Goal: Transaction & Acquisition: Purchase product/service

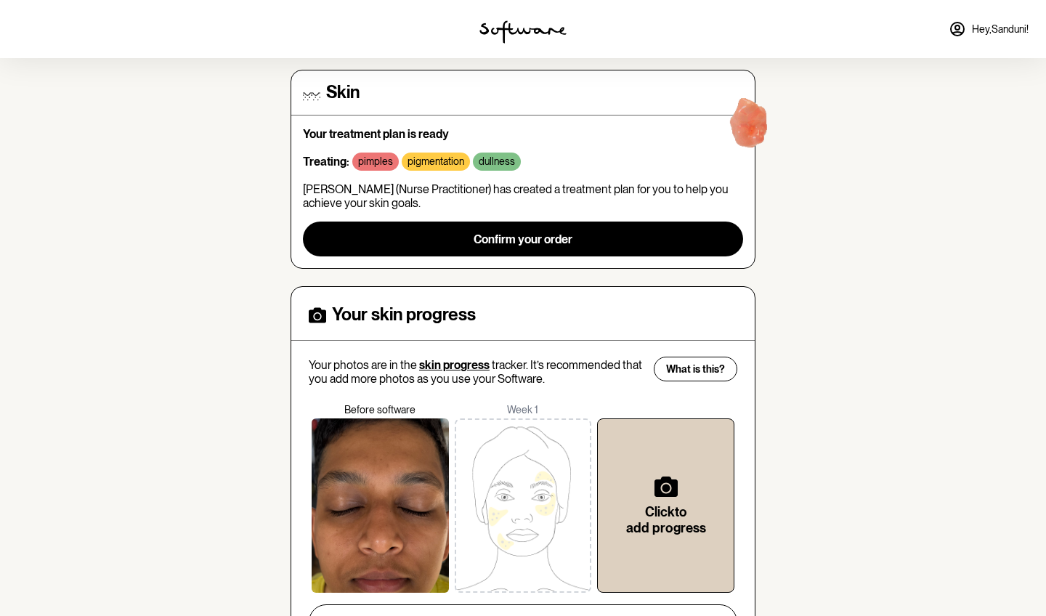
scroll to position [122, 0]
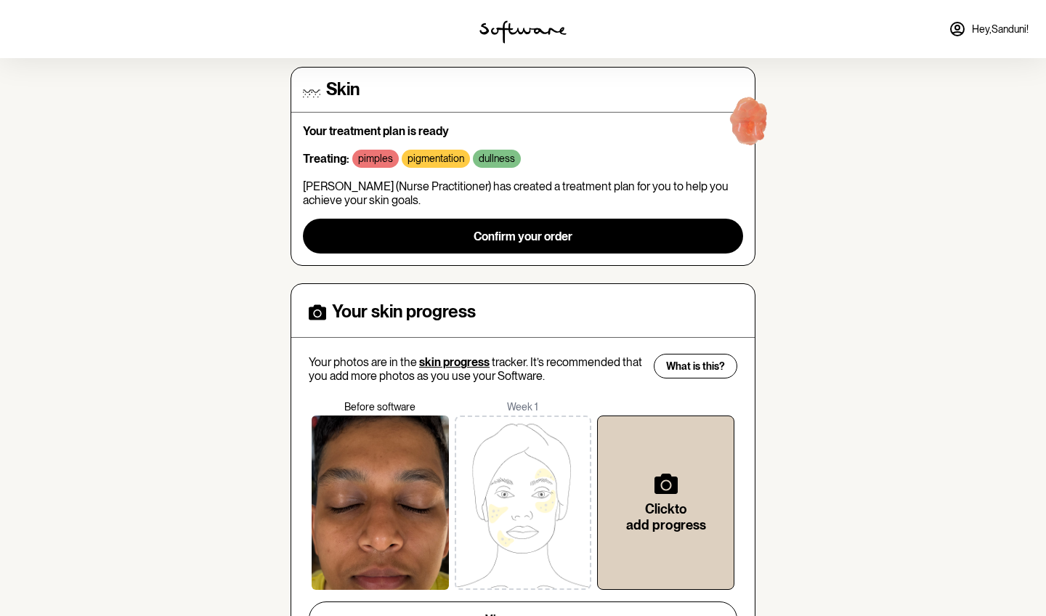
click at [482, 150] on div "dullness" at bounding box center [497, 159] width 48 height 18
click at [453, 187] on p "[PERSON_NAME] (Nurse Practitioner) has created a treatment plan for you to help…" at bounding box center [523, 193] width 440 height 28
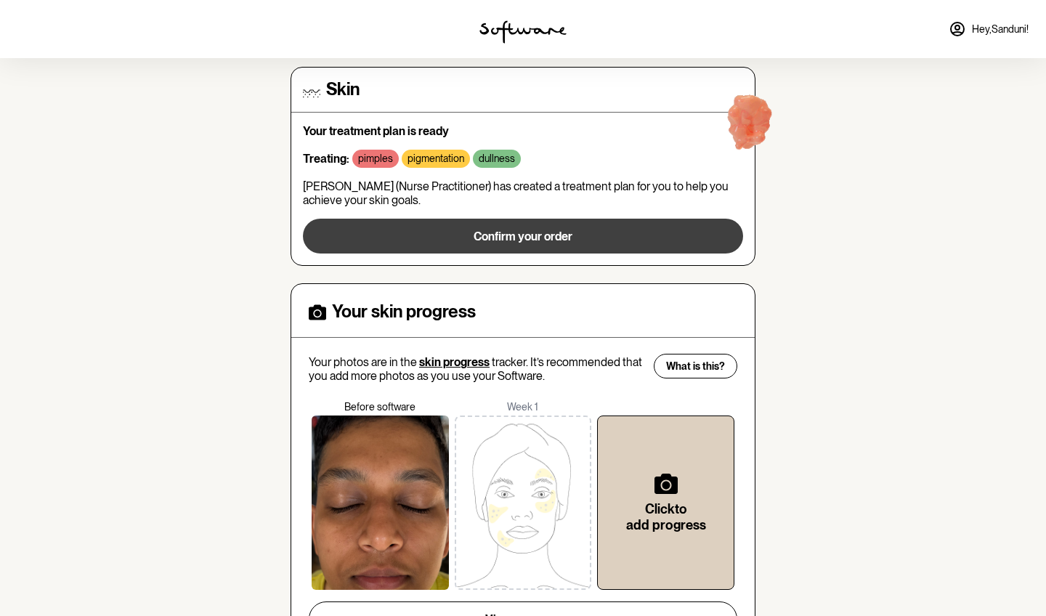
click at [515, 232] on span "Confirm your order" at bounding box center [522, 236] width 99 height 14
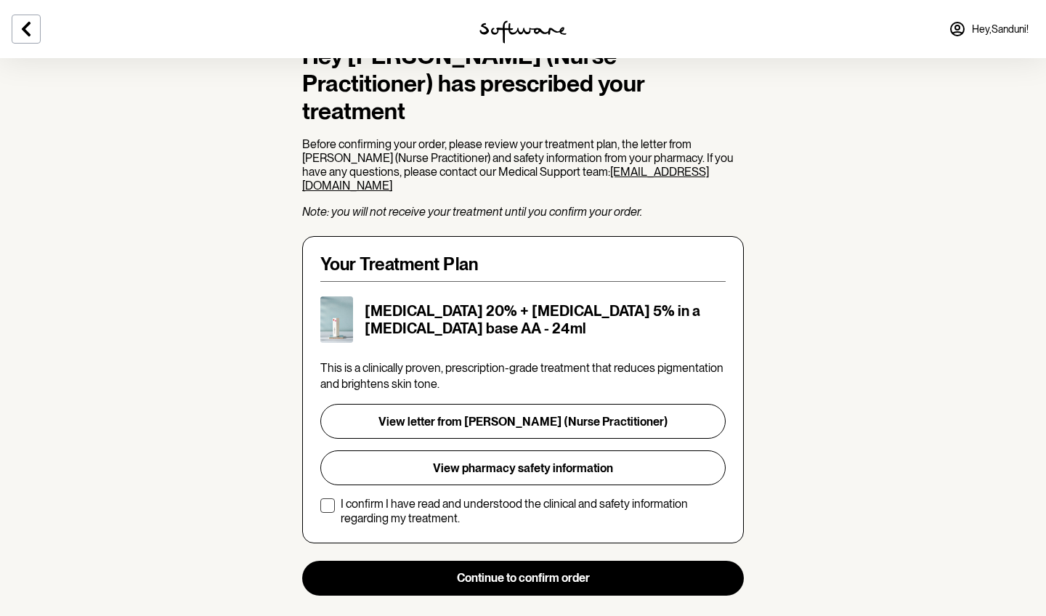
scroll to position [135, 0]
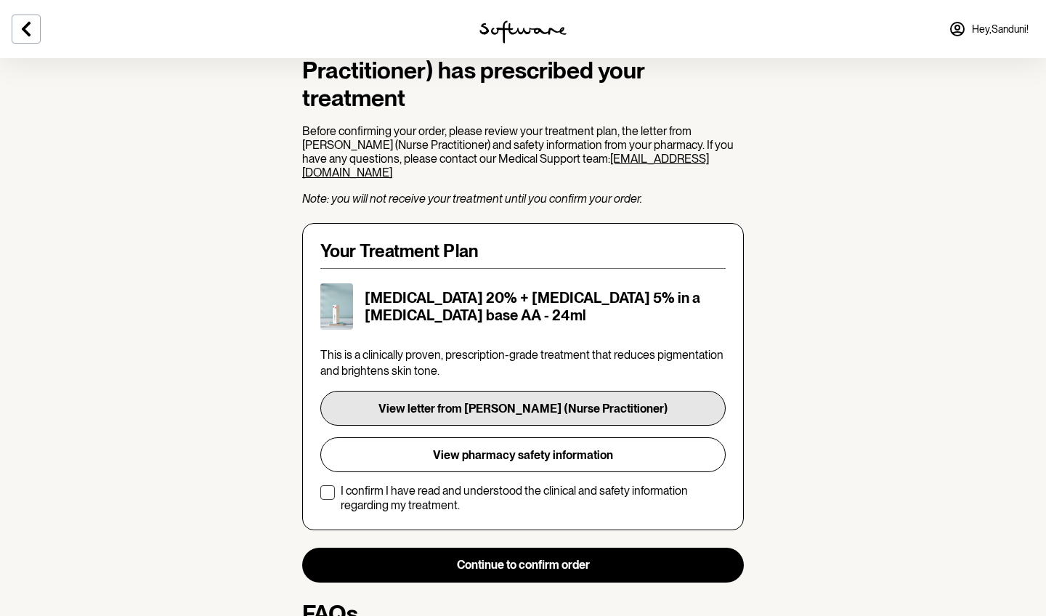
click at [586, 404] on button "View letter from [PERSON_NAME] (Nurse Practitioner)" at bounding box center [522, 408] width 405 height 35
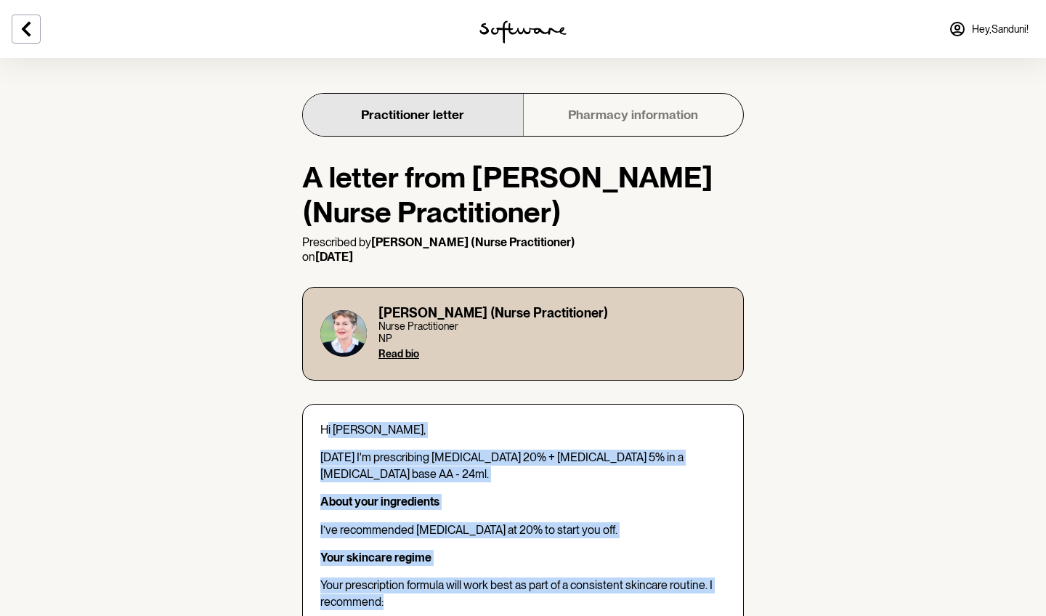
drag, startPoint x: 325, startPoint y: 422, endPoint x: 429, endPoint y: 598, distance: 205.1
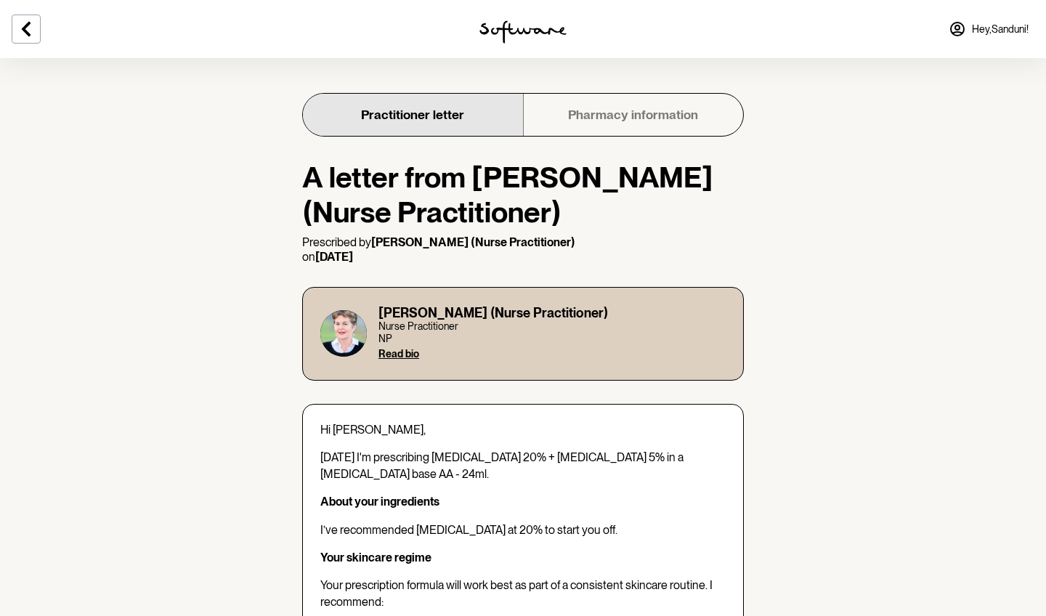
click at [381, 475] on span "[DATE] I'm prescribing [MEDICAL_DATA] 20% + [MEDICAL_DATA] 5% in a [MEDICAL_DAT…" at bounding box center [501, 465] width 363 height 30
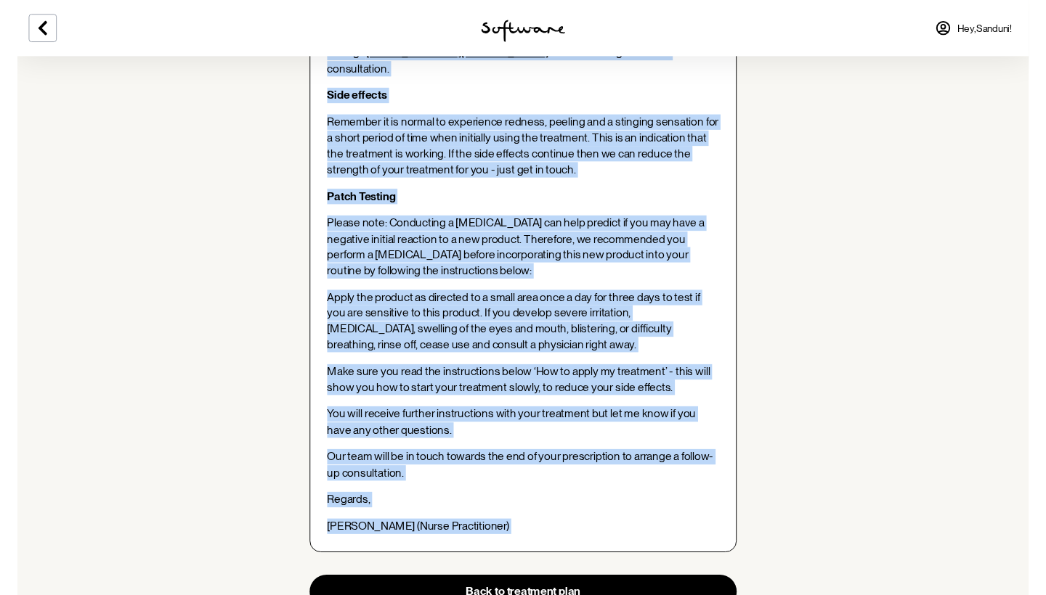
scroll to position [1058, 0]
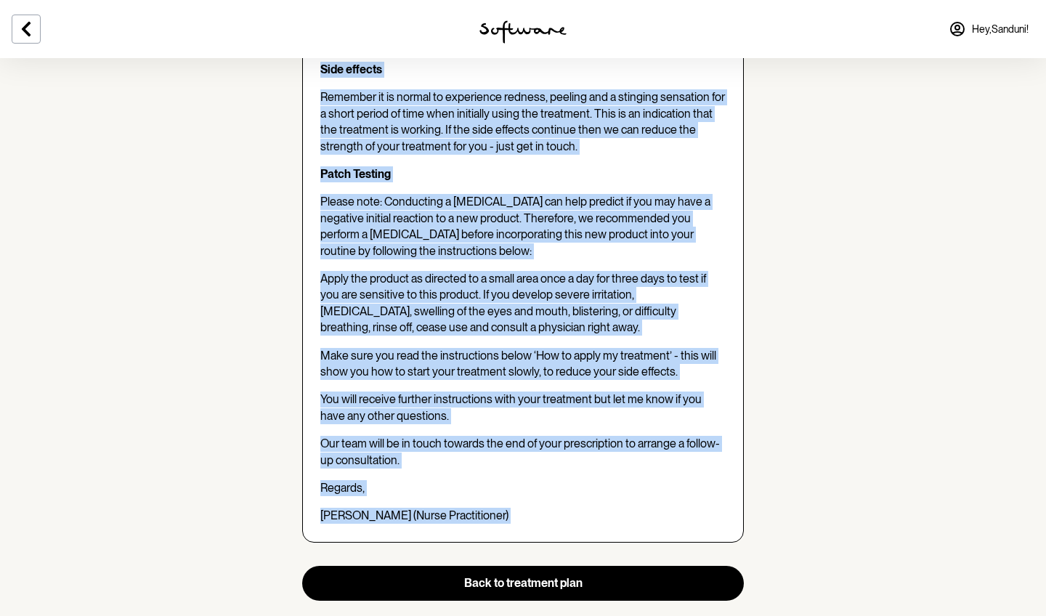
drag, startPoint x: 322, startPoint y: 428, endPoint x: 508, endPoint y: 479, distance: 191.8
copy div "Lo Ipsumdo, Sitam C'a elitseddoei Tempori Utla 18% + Etdoloremag 7% al e Admini…"
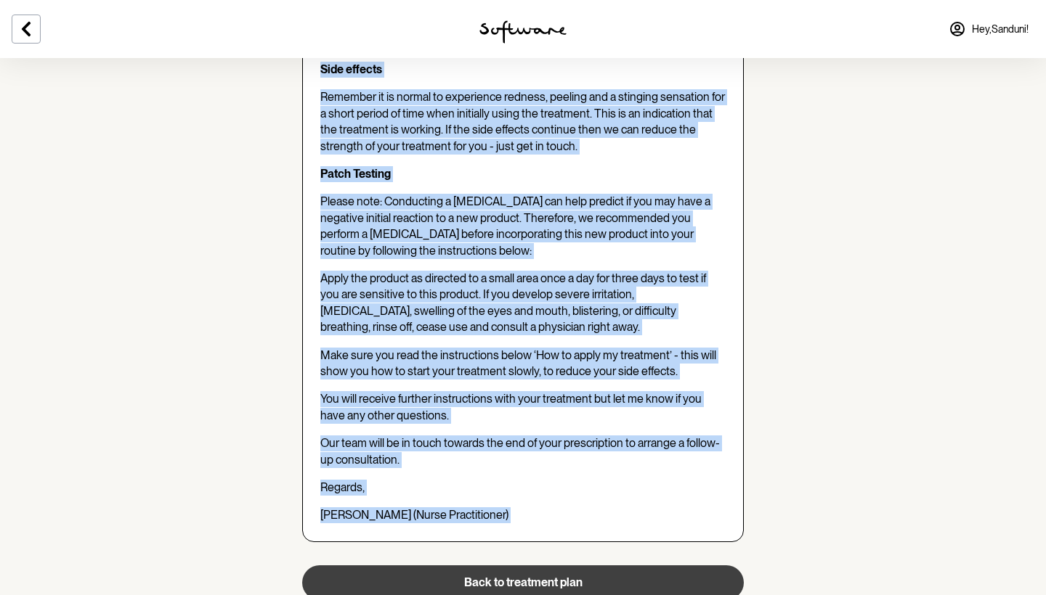
click at [584, 566] on button "Back to treatment plan" at bounding box center [522, 583] width 441 height 35
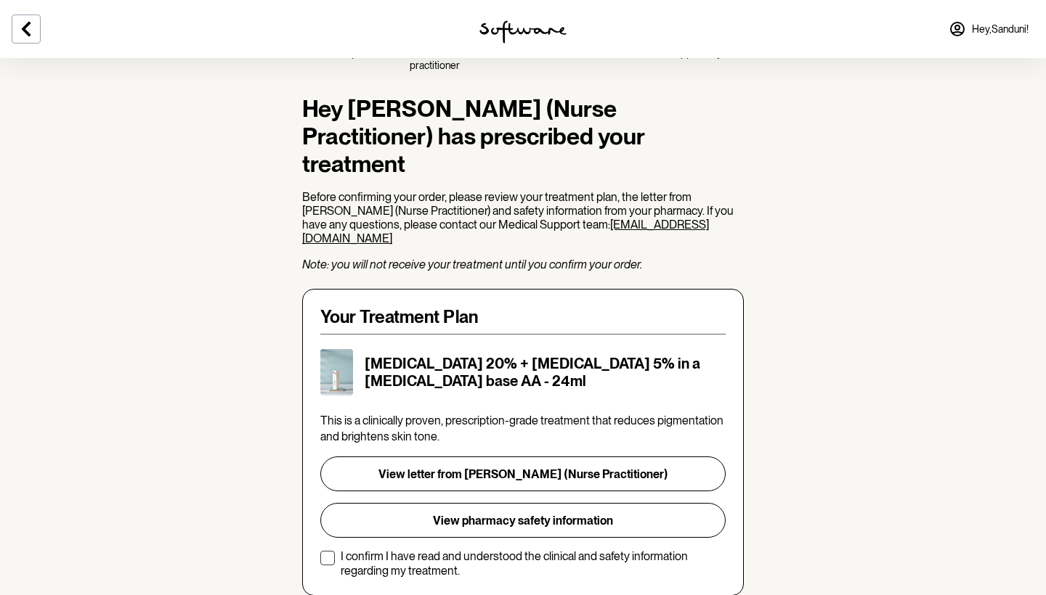
scroll to position [76, 0]
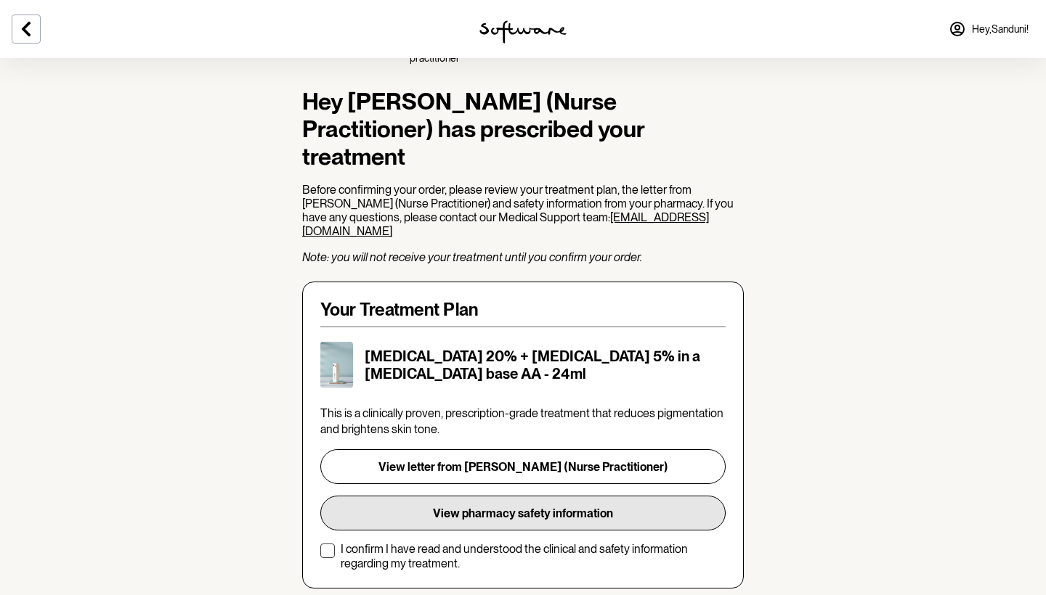
click at [582, 508] on button "View pharmacy safety information" at bounding box center [522, 513] width 405 height 35
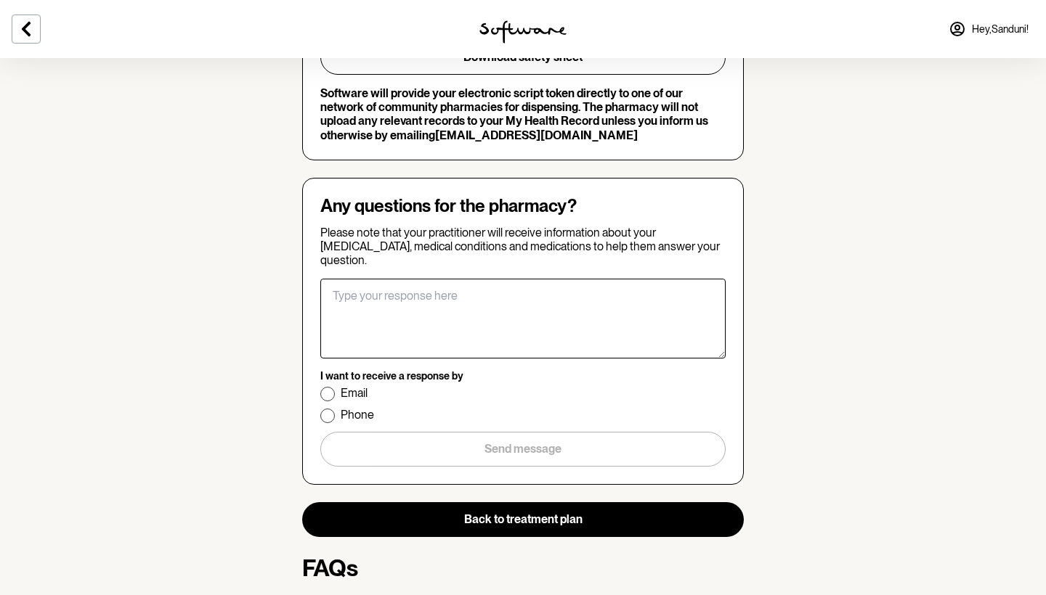
scroll to position [1778, 0]
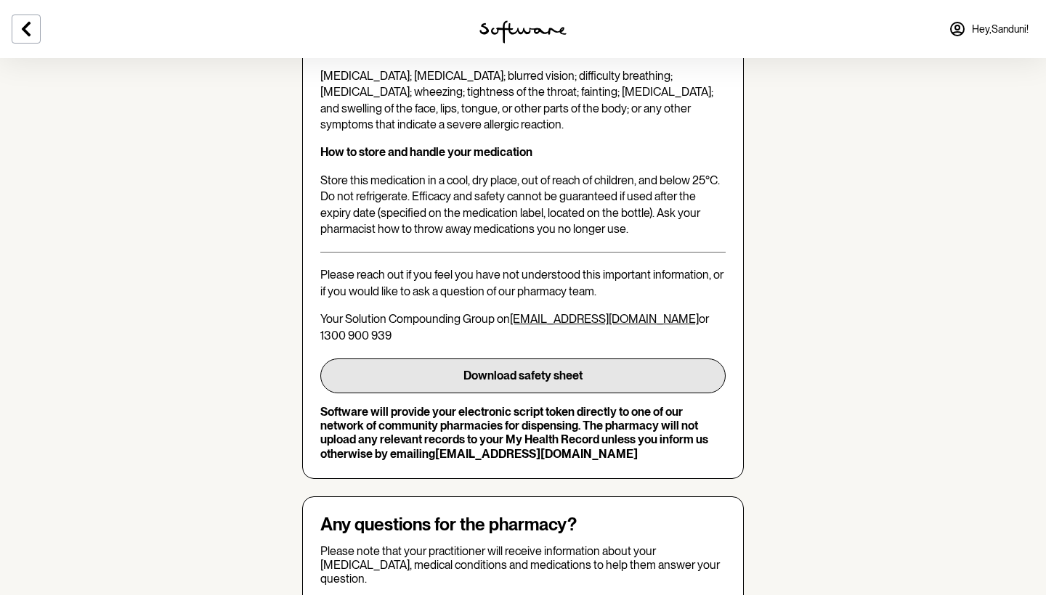
click at [597, 359] on button "Download safety sheet" at bounding box center [522, 376] width 405 height 35
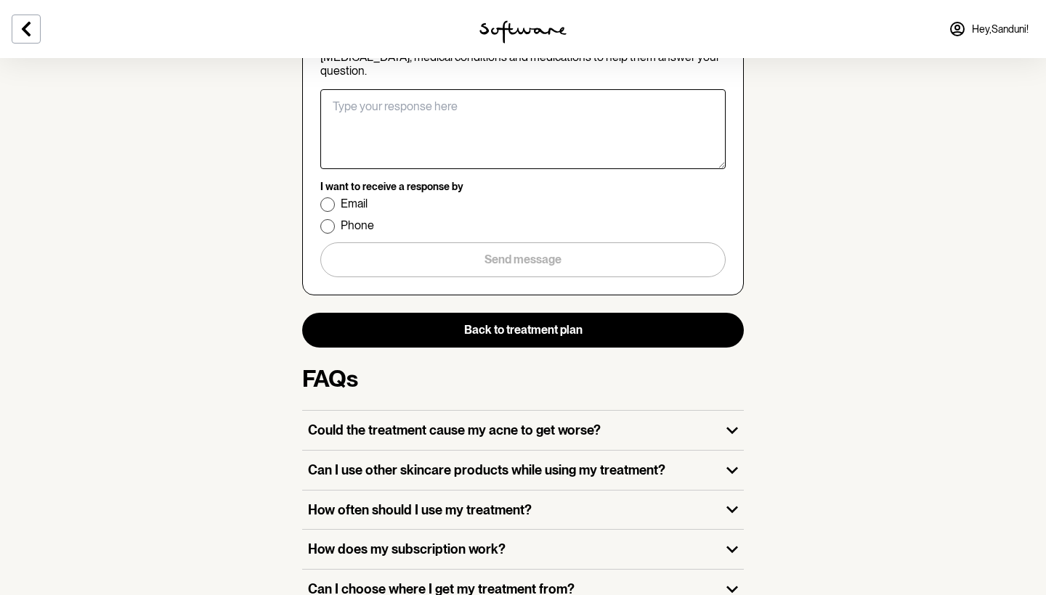
scroll to position [2276, 0]
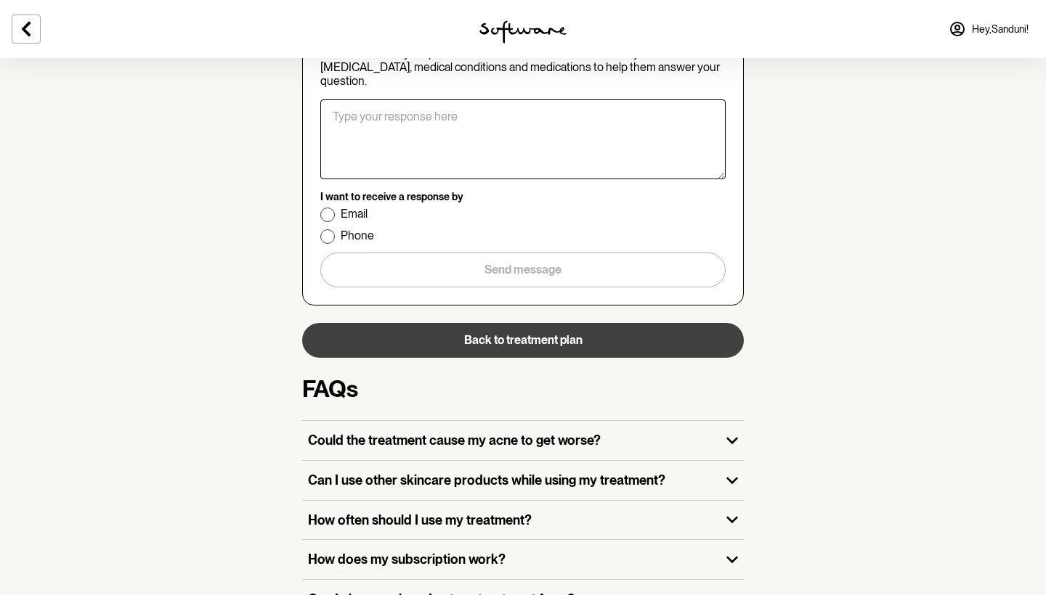
click at [506, 323] on button "Back to treatment plan" at bounding box center [522, 340] width 441 height 35
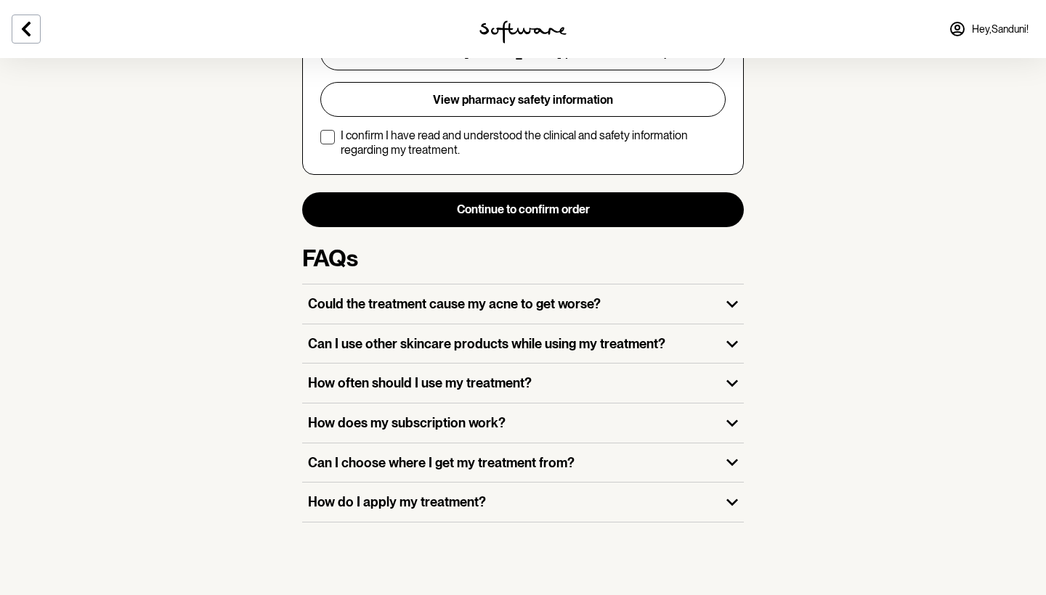
scroll to position [457, 0]
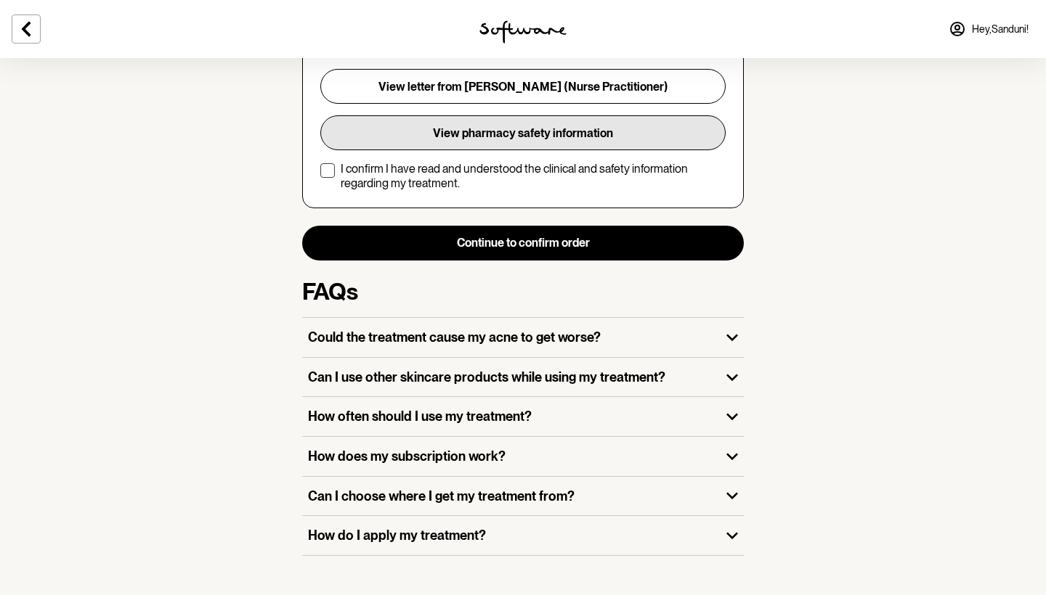
click at [558, 121] on button "View pharmacy safety information" at bounding box center [522, 132] width 405 height 35
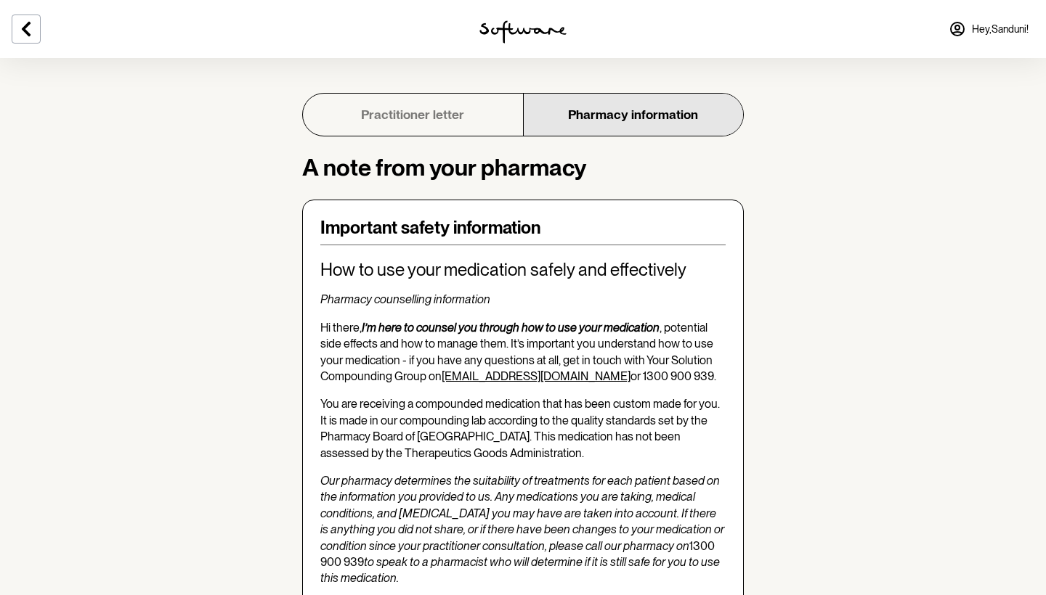
scroll to position [-1, 0]
click at [427, 129] on link "Practitioner letter" at bounding box center [413, 115] width 220 height 42
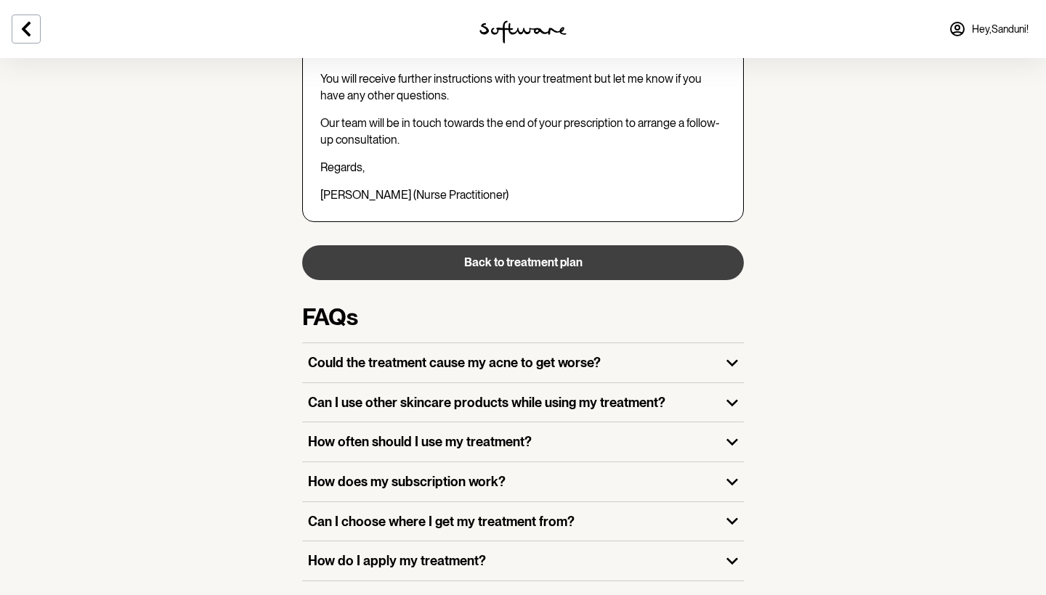
scroll to position [1377, 0]
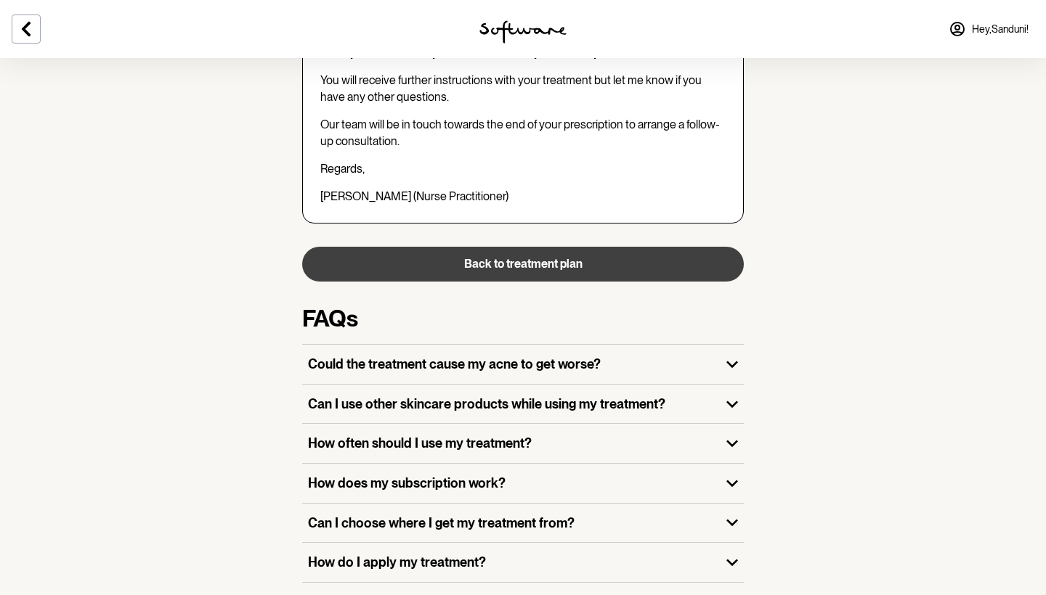
click at [557, 247] on button "Back to treatment plan" at bounding box center [522, 264] width 441 height 35
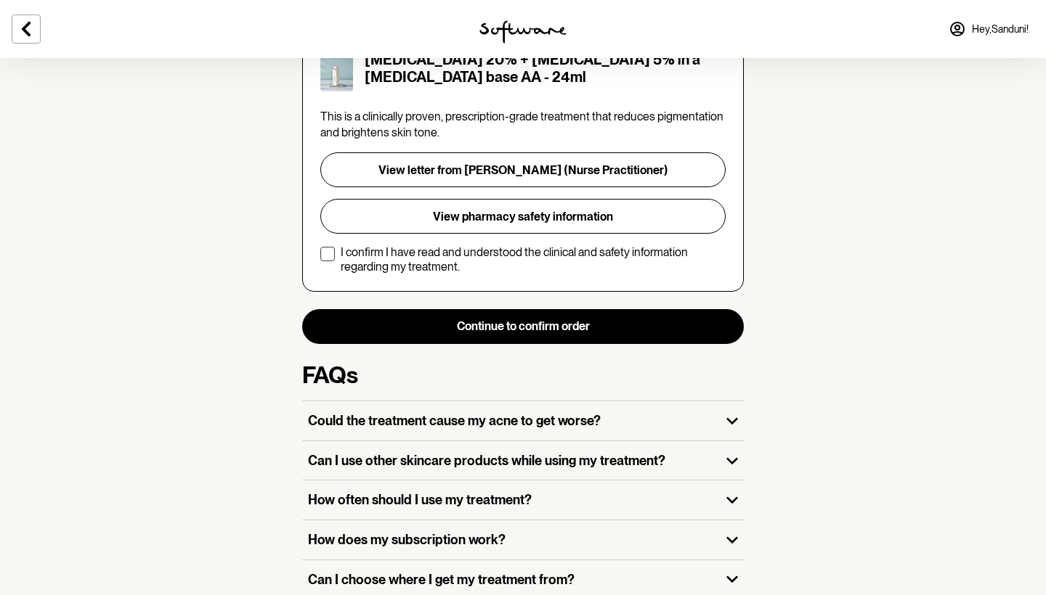
scroll to position [371, 0]
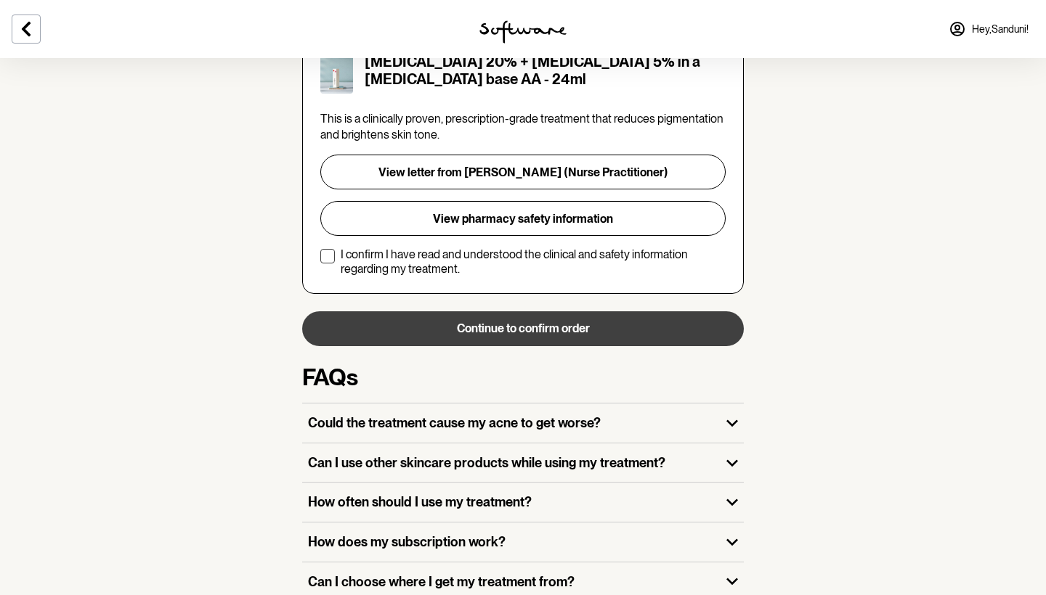
click at [563, 318] on button "Continue to confirm order" at bounding box center [522, 329] width 441 height 35
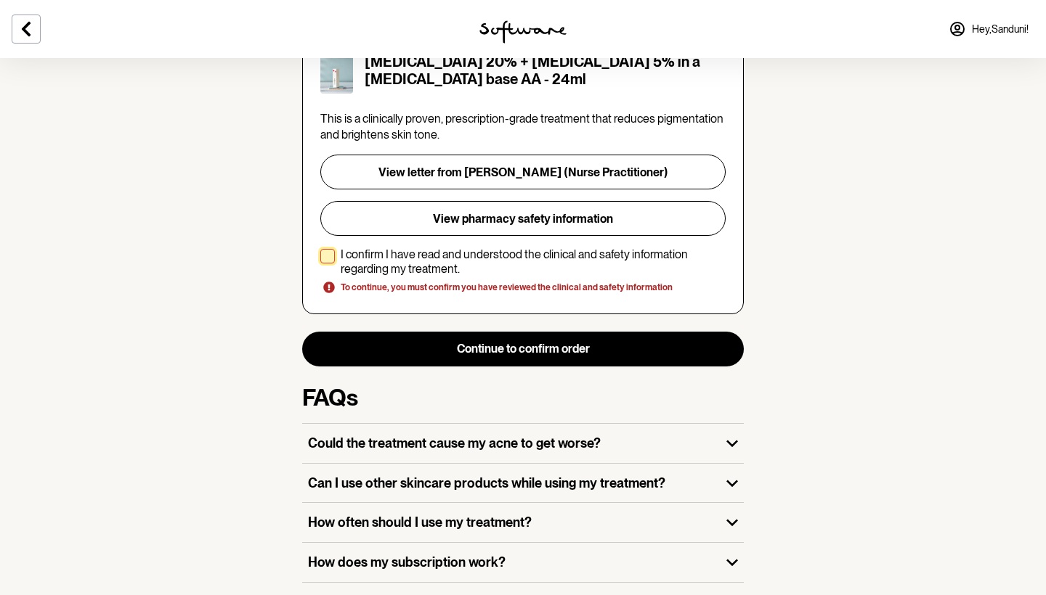
click at [374, 251] on p "I confirm I have read and understood the clinical and safety information regard…" at bounding box center [533, 262] width 385 height 28
click at [320, 261] on input "I confirm I have read and understood the clinical and safety information regard…" at bounding box center [320, 261] width 1 height 1
checkbox input "true"
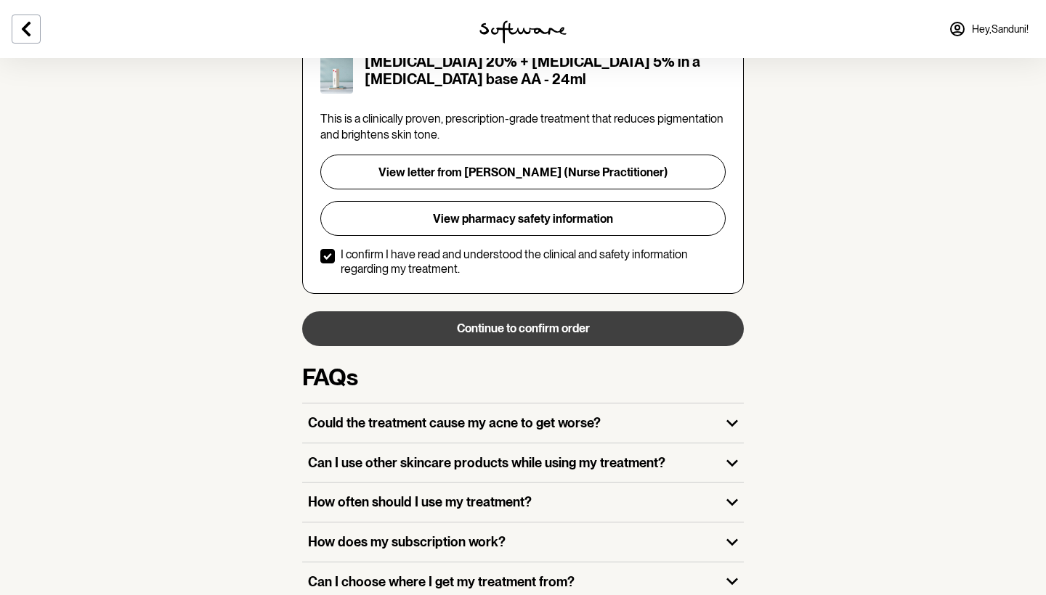
click at [498, 312] on button "Continue to confirm order" at bounding box center [522, 329] width 441 height 35
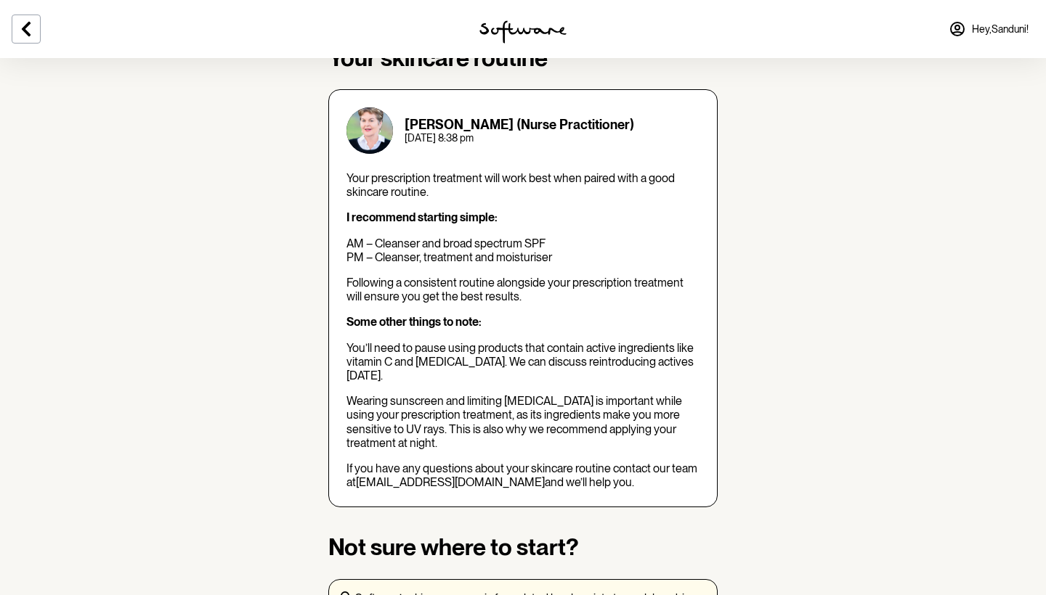
scroll to position [115, 0]
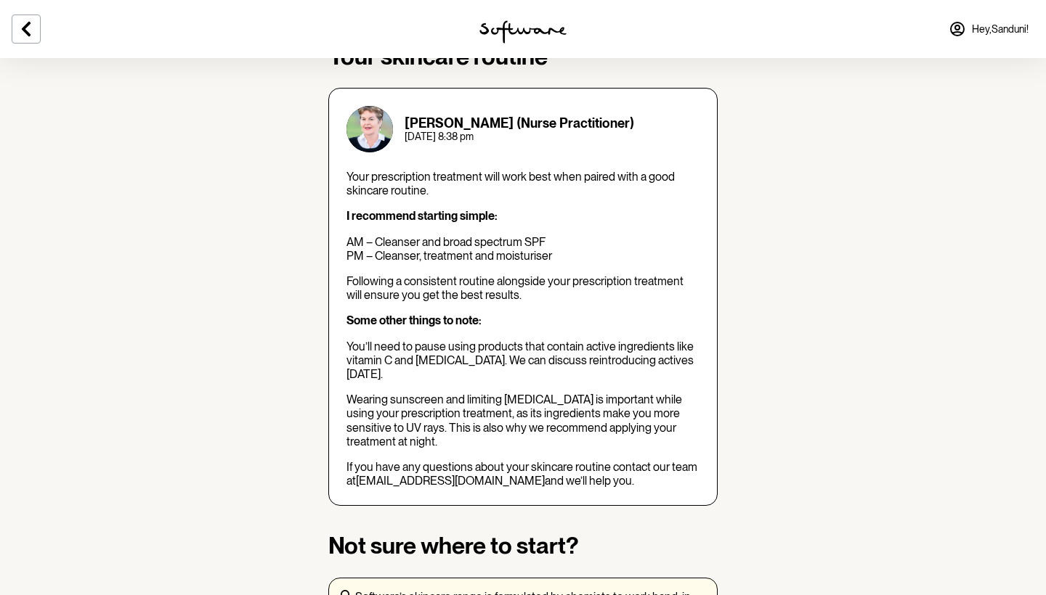
drag, startPoint x: 348, startPoint y: 173, endPoint x: 579, endPoint y: 463, distance: 371.1
click at [579, 463] on div "Your prescription treatment will work best when paired with a good skincare rou…" at bounding box center [522, 329] width 353 height 318
copy div "Your prescription treatment will work best when paired with a good skincare rou…"
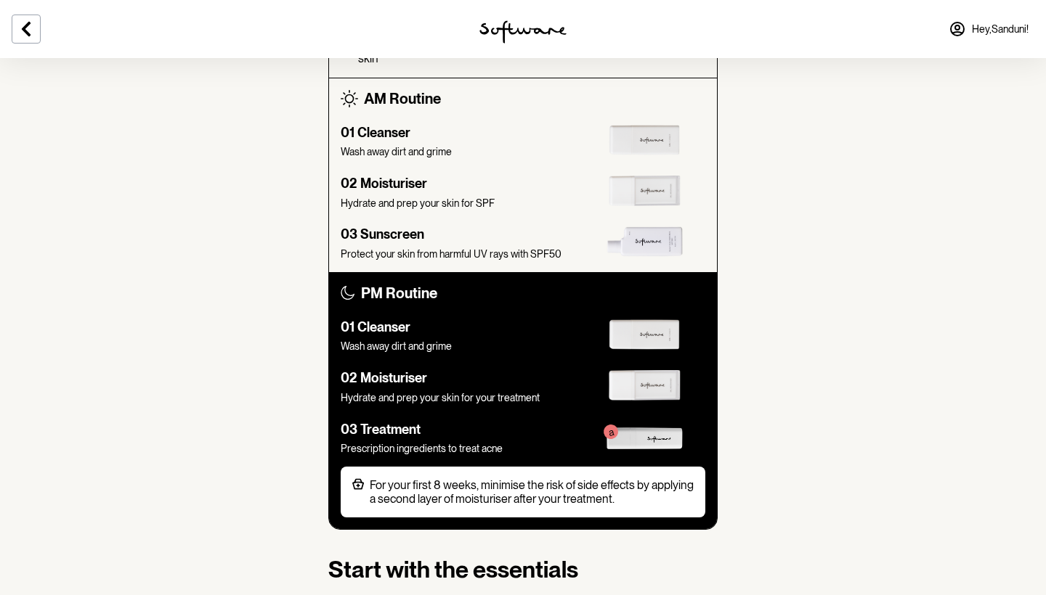
scroll to position [821, 0]
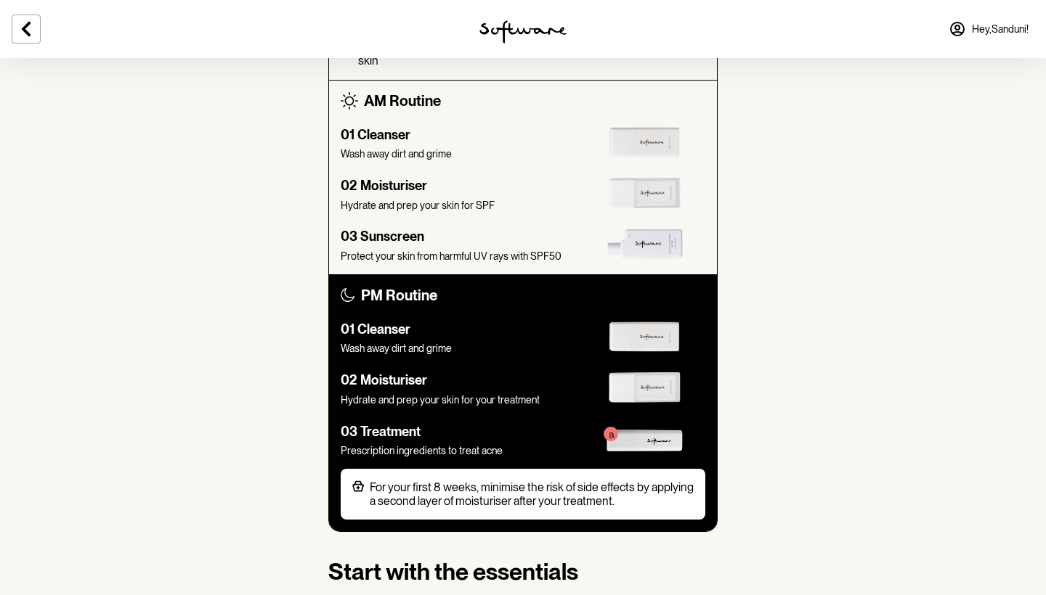
click at [622, 430] on img at bounding box center [644, 441] width 76 height 23
click at [568, 481] on p "For your first 8 weeks, minimise the risk of side effects by applying a second …" at bounding box center [532, 495] width 324 height 28
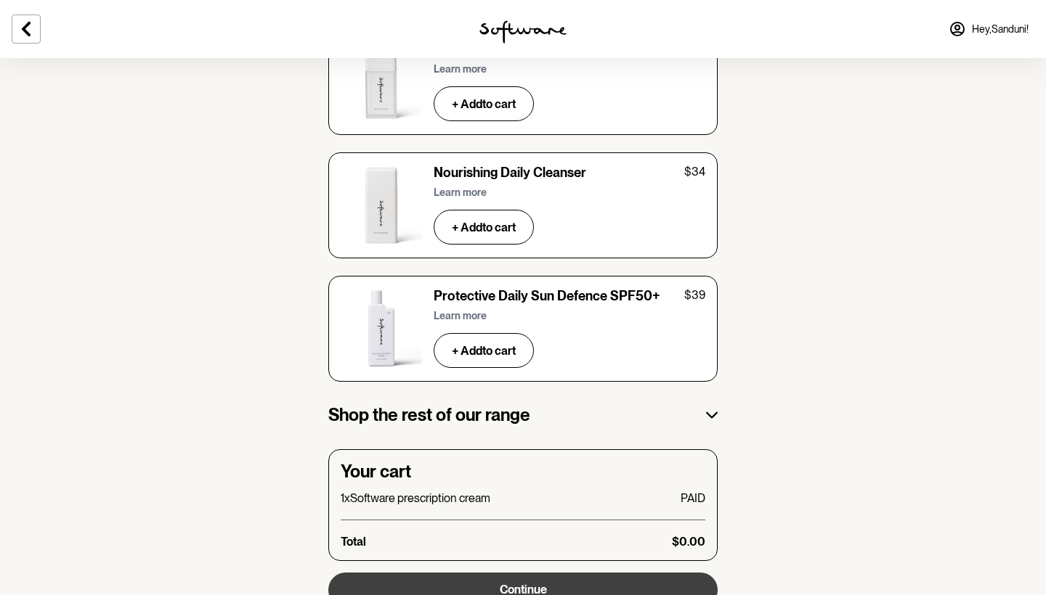
scroll to position [2418, 0]
click at [625, 574] on button "Continue" at bounding box center [522, 591] width 389 height 35
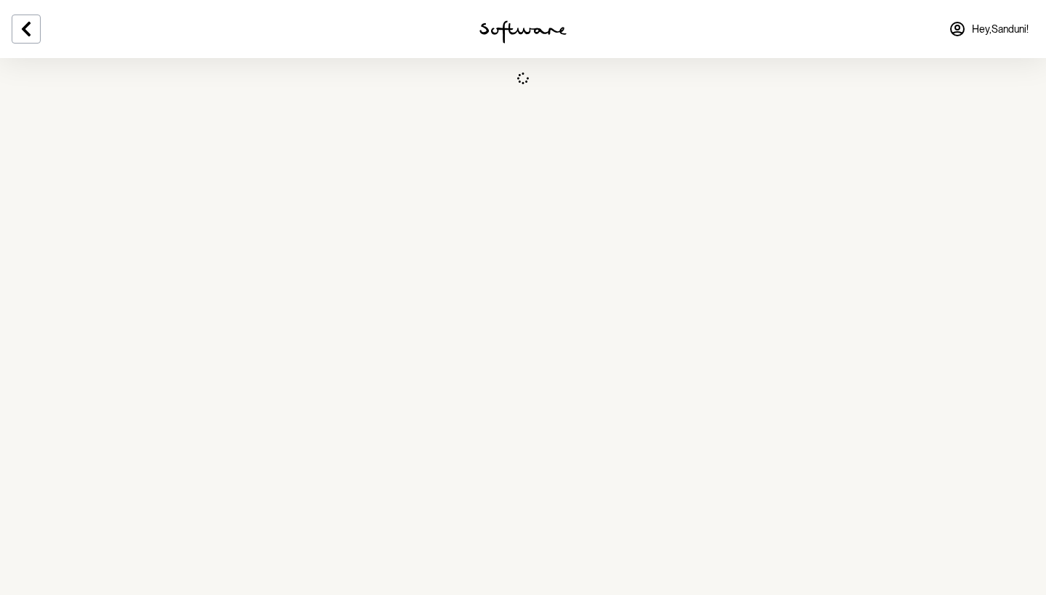
select select "[GEOGRAPHIC_DATA]"
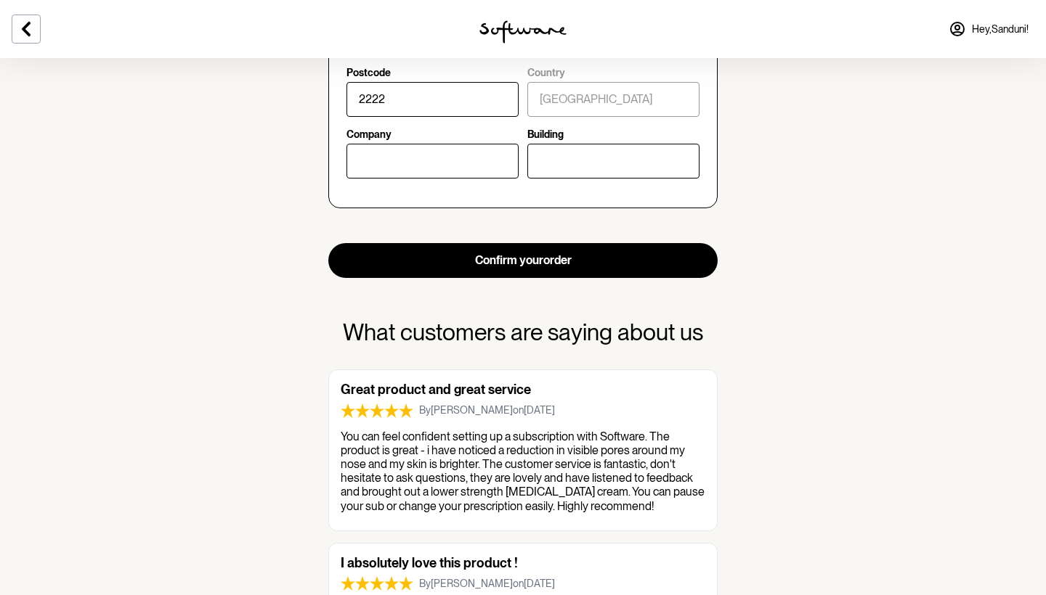
scroll to position [874, 0]
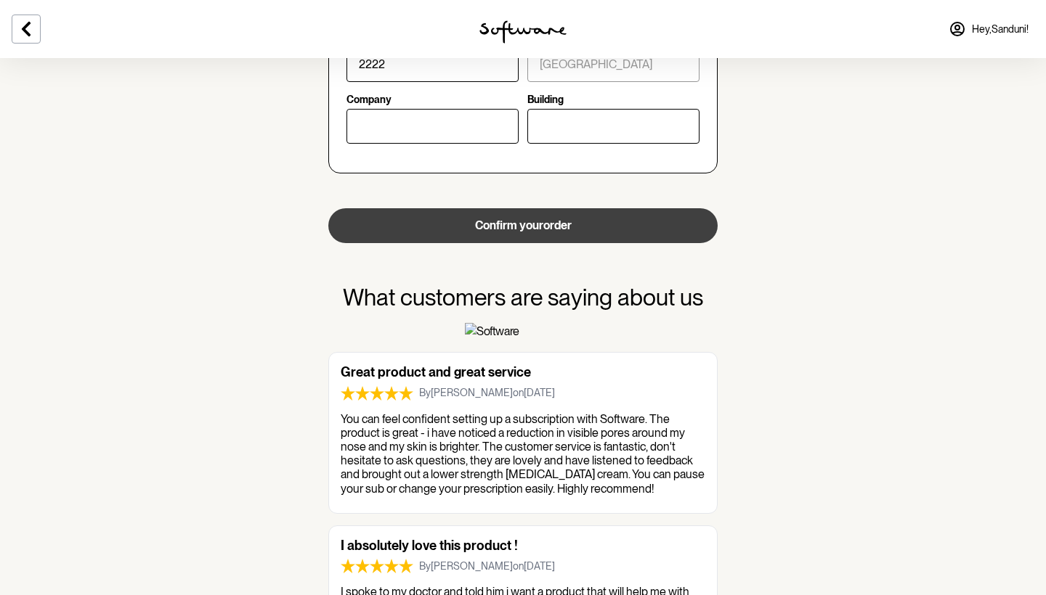
click at [623, 214] on button "Confirm your order" at bounding box center [522, 225] width 389 height 35
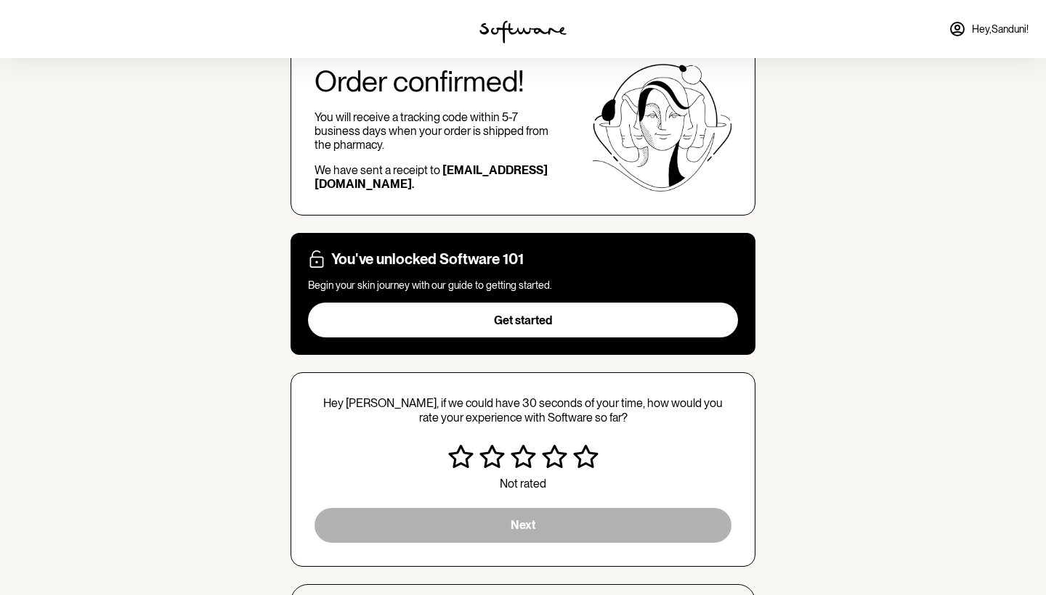
scroll to position [65, 0]
